Goal: Information Seeking & Learning: Find specific fact

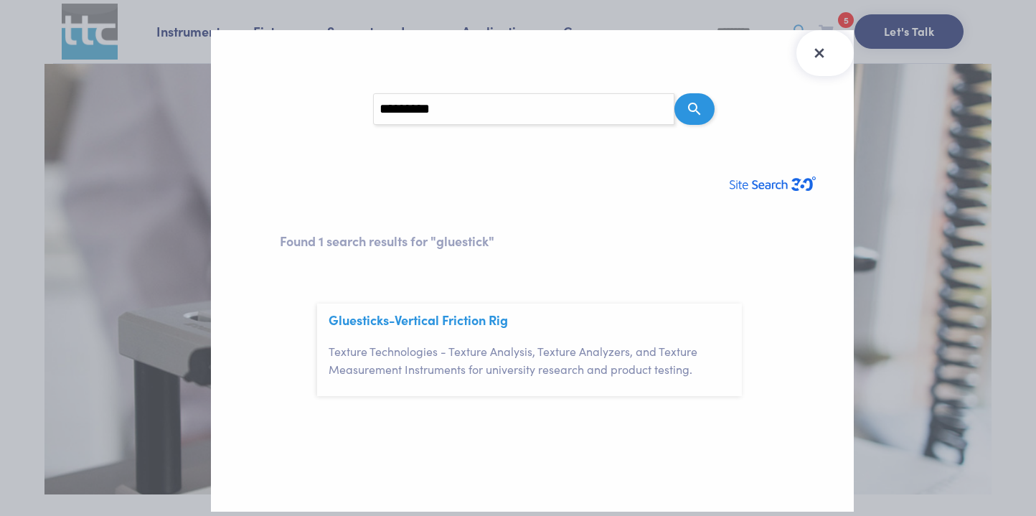
click at [825, 52] on icon "Close Search Results" at bounding box center [819, 53] width 23 height 23
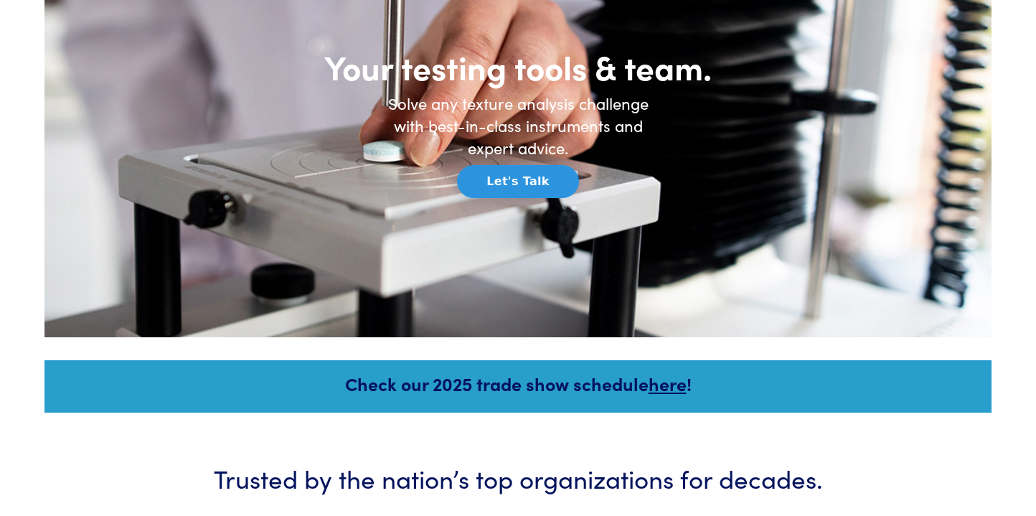
scroll to position [209, 0]
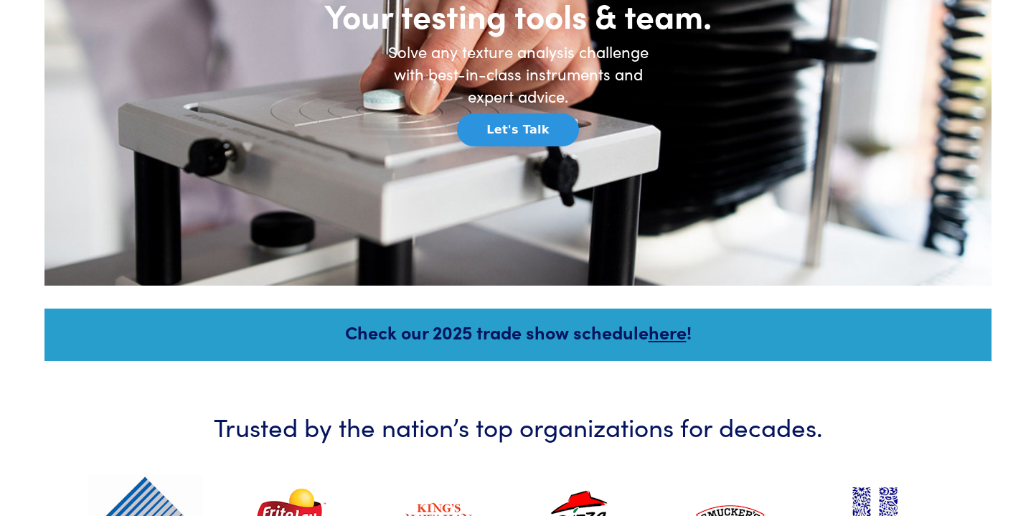
click at [667, 339] on link "here" at bounding box center [668, 331] width 38 height 25
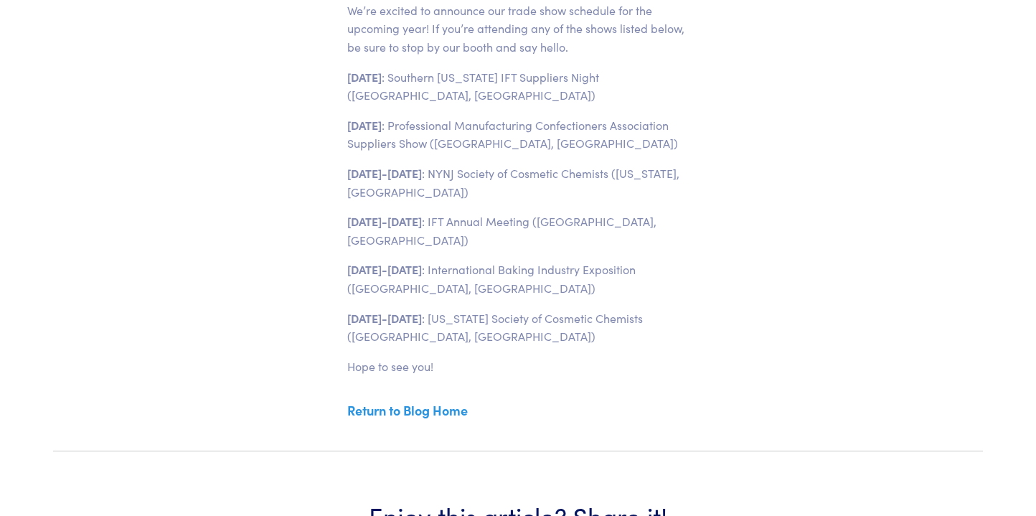
scroll to position [555, 0]
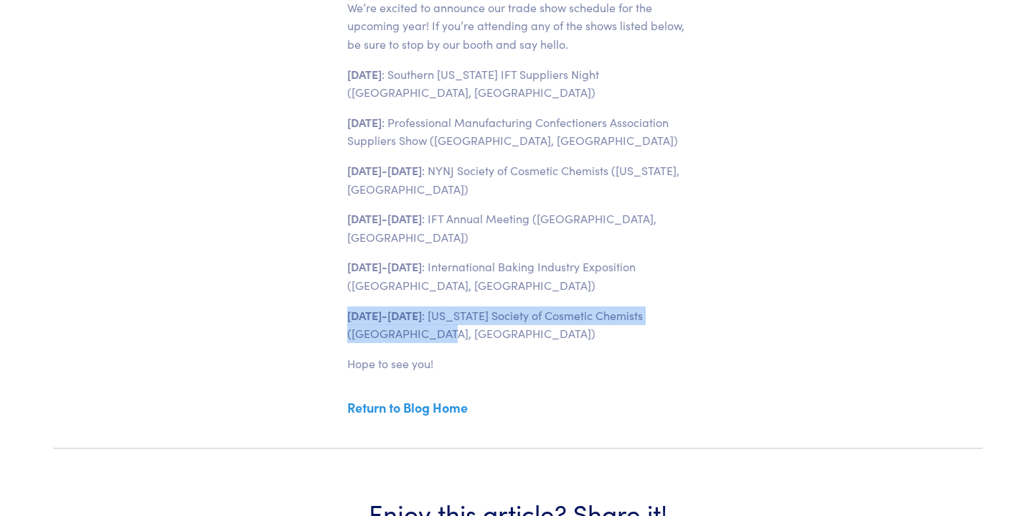
drag, startPoint x: 351, startPoint y: 309, endPoint x: 435, endPoint y: 333, distance: 87.2
click at [435, 333] on p "October 29-30 : California Society of Cosmetic Chemists (Long Beach, CA)" at bounding box center [518, 324] width 342 height 37
copy p "October 29-30 : California Society of Cosmetic Chemists (Long Beach, CA)"
